Goal: Navigation & Orientation: Find specific page/section

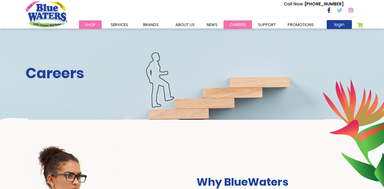
click at [233, 26] on link "careers" at bounding box center [238, 24] width 29 height 9
click at [231, 22] on link "careers" at bounding box center [238, 24] width 29 height 9
click at [232, 29] on link "careers" at bounding box center [238, 24] width 29 height 9
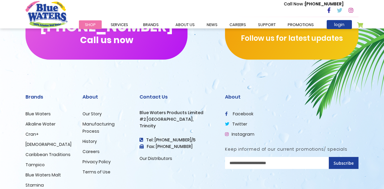
scroll to position [609, 0]
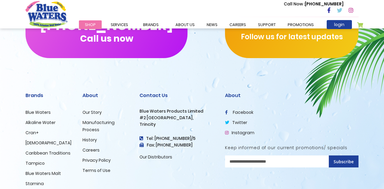
click at [93, 155] on ul "Our Story Manufacturing Process History Careers Privacy Policy Terms of Use" at bounding box center [107, 141] width 48 height 65
click at [93, 153] on link "Careers" at bounding box center [91, 150] width 17 height 6
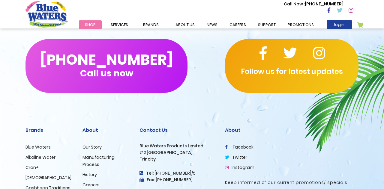
scroll to position [642, 0]
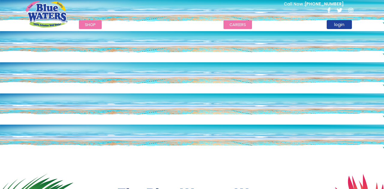
click at [231, 23] on link "careers" at bounding box center [238, 24] width 29 height 9
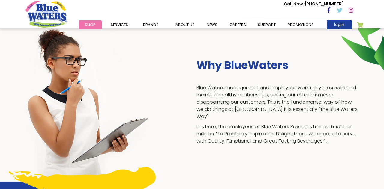
scroll to position [128, 0]
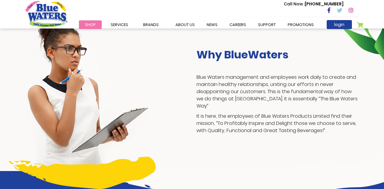
click at [239, 59] on h3 "Why BlueWaters" at bounding box center [278, 54] width 162 height 13
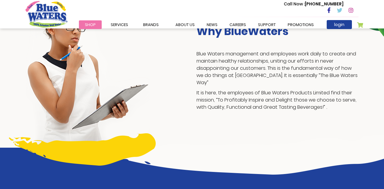
scroll to position [206, 0]
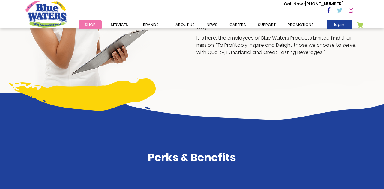
click at [158, 120] on img at bounding box center [224, 100] width 319 height 40
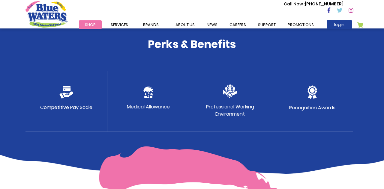
scroll to position [0, 0]
